Goal: Transaction & Acquisition: Purchase product/service

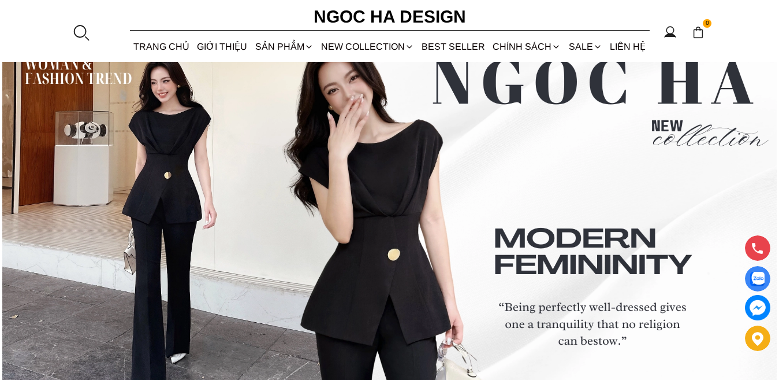
scroll to position [4553, 0]
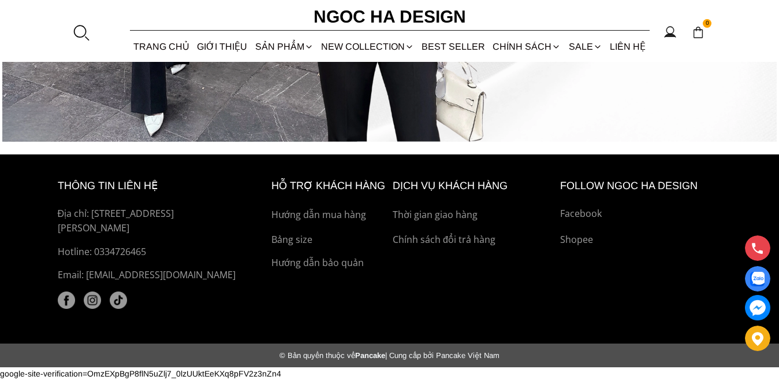
click at [758, 337] on div at bounding box center [758, 338] width 12 height 14
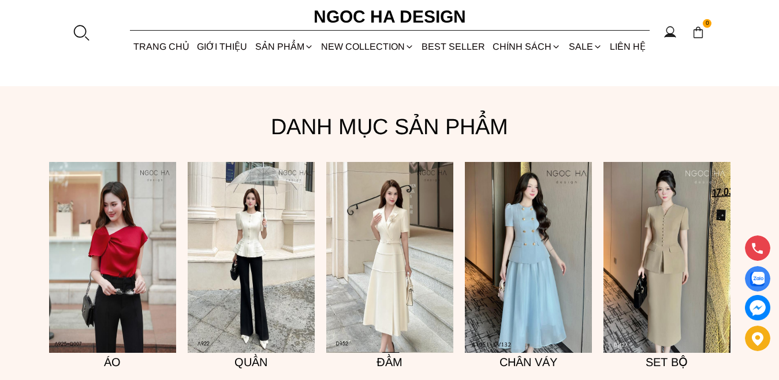
scroll to position [797, 0]
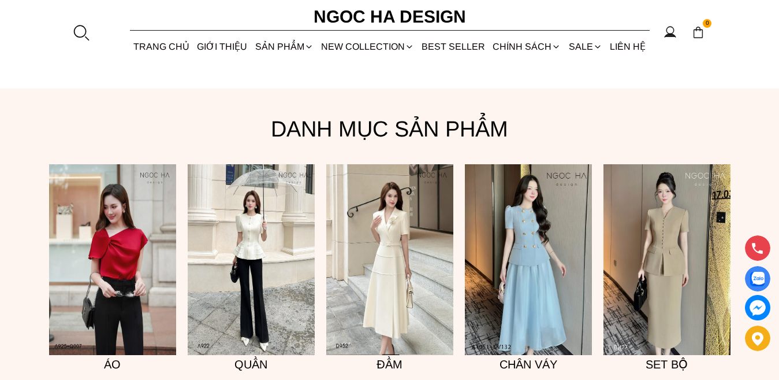
click at [628, 281] on img at bounding box center [667, 259] width 127 height 191
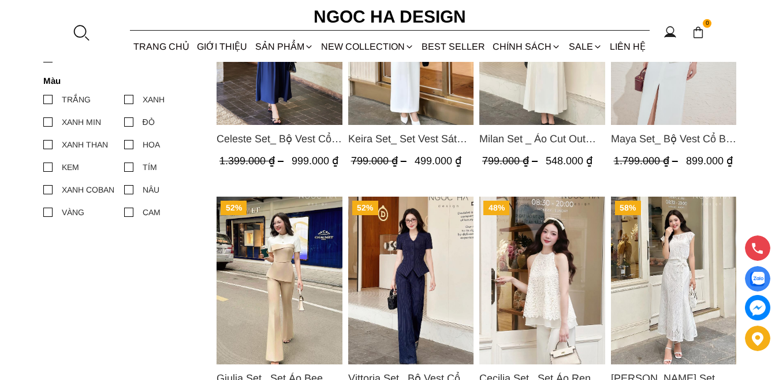
scroll to position [693, 0]
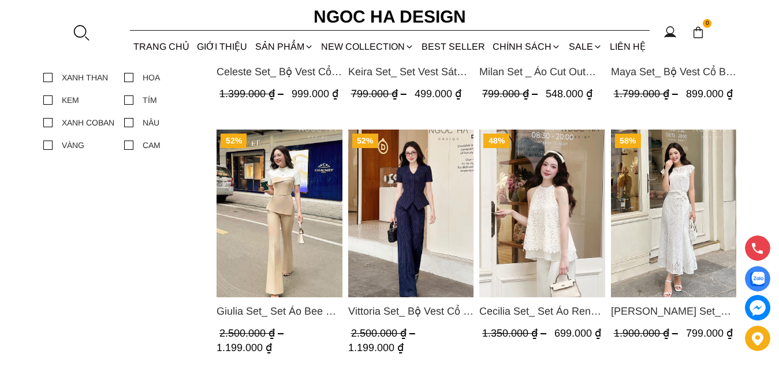
click at [417, 226] on img "Product image - Vittoria Set_ Bộ Vest Cổ V Quần Suông Kẻ Sọc BQ013" at bounding box center [411, 213] width 126 height 168
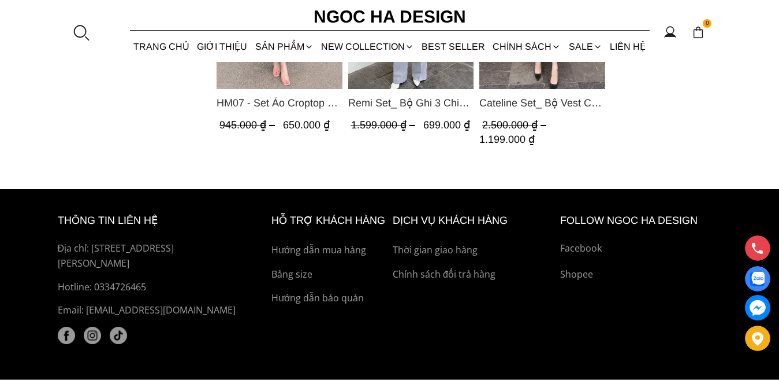
scroll to position [1156, 0]
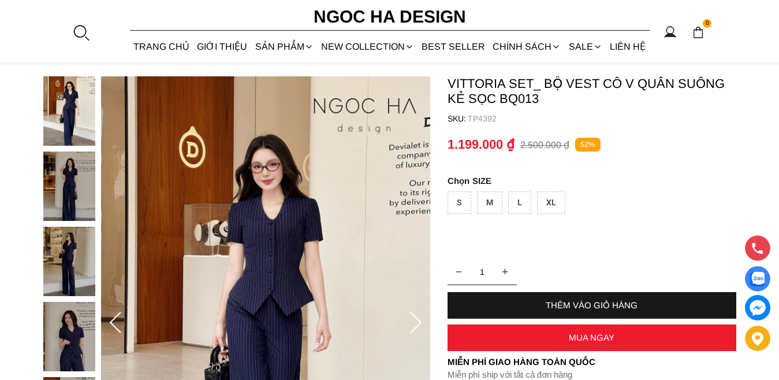
scroll to position [58, 0]
